Goal: Task Accomplishment & Management: Manage account settings

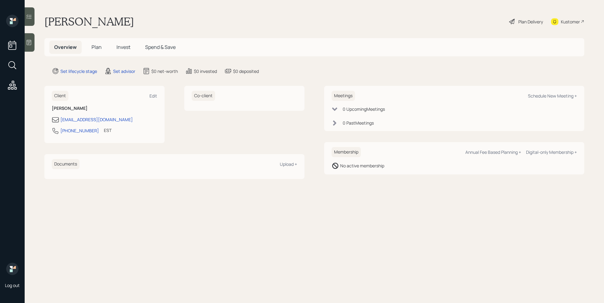
click at [26, 41] on icon at bounding box center [29, 42] width 6 height 6
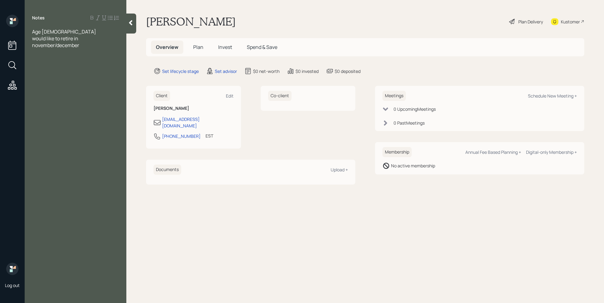
click at [87, 45] on div "would like to retire in november/december" at bounding box center [75, 42] width 87 height 14
click at [62, 65] on div "401k" at bounding box center [75, 65] width 87 height 7
click at [57, 74] on div "[PERSON_NAME]" at bounding box center [75, 72] width 87 height 7
click at [47, 73] on span "Sheep Stocks - 100k" at bounding box center [54, 72] width 45 height 7
click at [82, 94] on div "Income" at bounding box center [75, 92] width 87 height 7
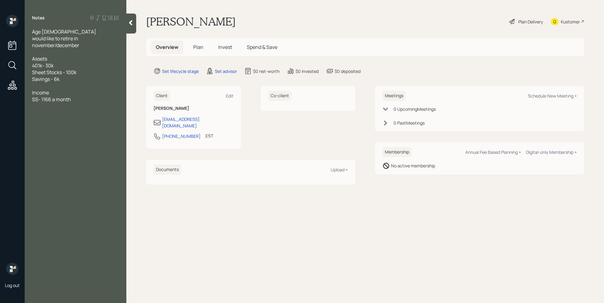
click at [79, 98] on div "SS- 1166 a month" at bounding box center [75, 99] width 87 height 7
click at [39, 118] on div at bounding box center [75, 119] width 87 height 7
click at [63, 75] on span "Sheet Stocks - 100k" at bounding box center [54, 72] width 44 height 7
click at [49, 119] on div at bounding box center [75, 119] width 87 height 7
click at [43, 84] on div at bounding box center [75, 86] width 87 height 7
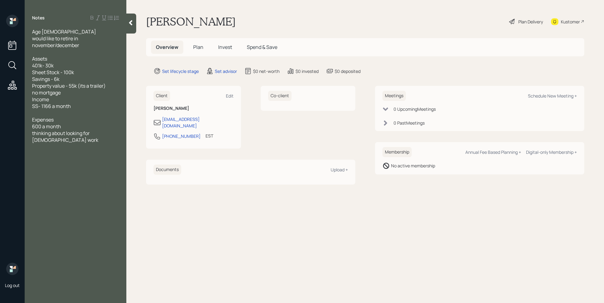
click at [84, 125] on div "600 a month" at bounding box center [75, 126] width 87 height 7
click at [60, 149] on div "thinking about looking for [DEMOGRAPHIC_DATA] work" at bounding box center [75, 144] width 87 height 14
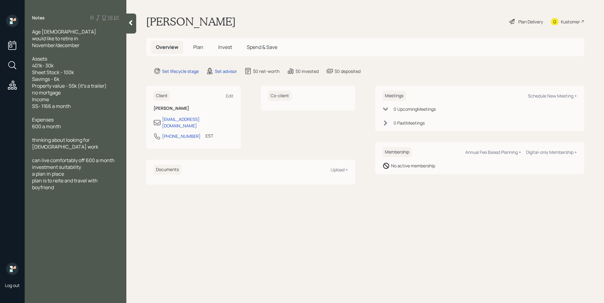
click at [39, 205] on div at bounding box center [75, 208] width 87 height 7
click at [558, 98] on div "Schedule New Meeting +" at bounding box center [552, 96] width 49 height 6
select select "round-[PERSON_NAME]"
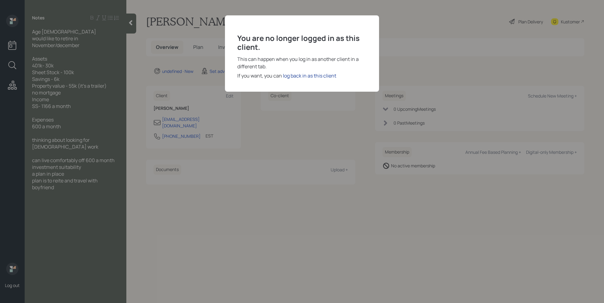
click at [324, 74] on div "log back in as this client" at bounding box center [309, 75] width 53 height 7
